Goal: Navigation & Orientation: Go to known website

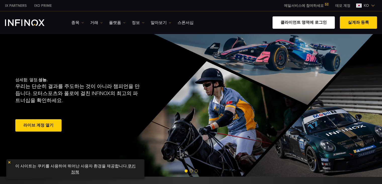
click at [312, 21] on link "클라이언트 영역에 로그인" at bounding box center [304, 22] width 62 height 12
